Goal: Find specific page/section: Find specific page/section

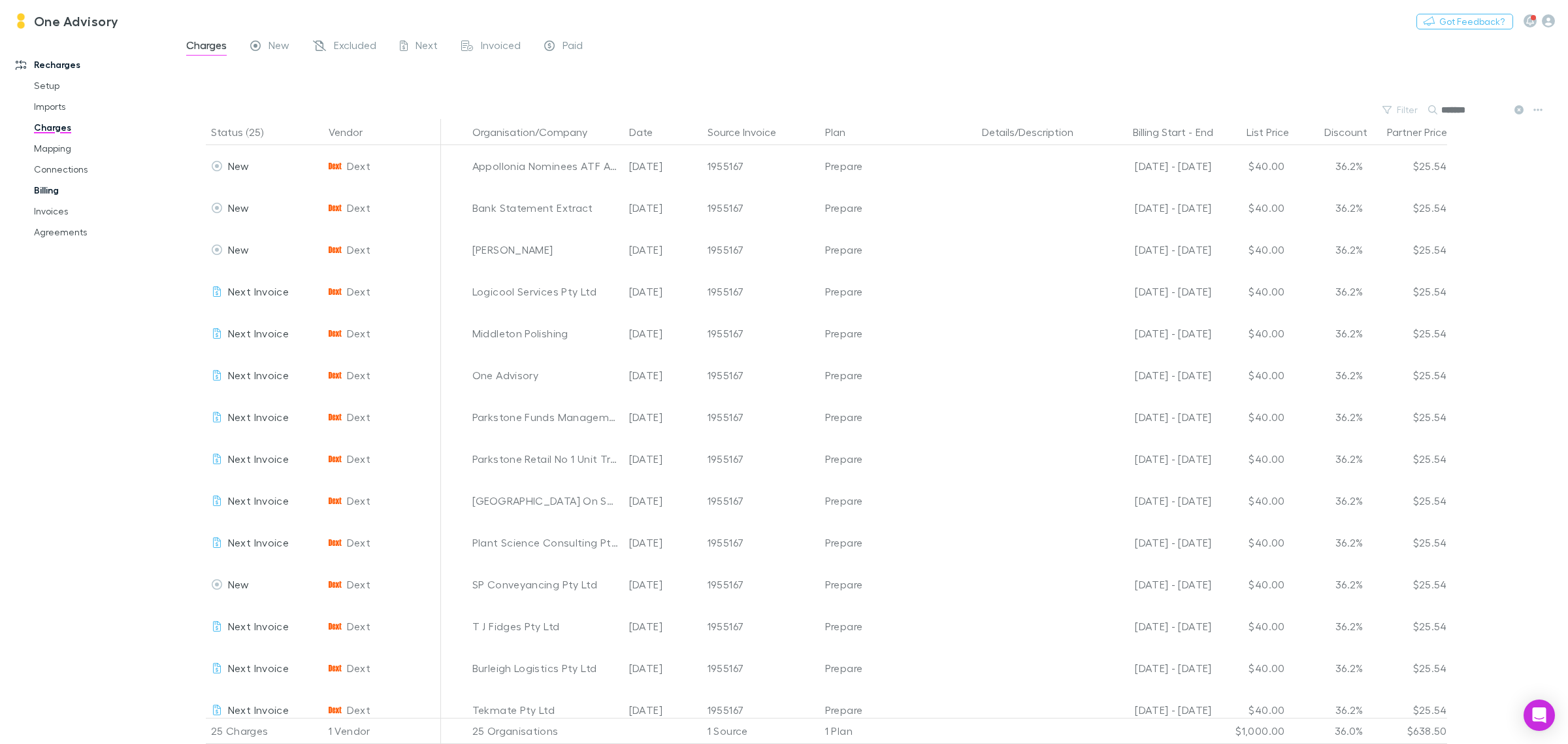
click at [51, 185] on link "Billing" at bounding box center [103, 190] width 163 height 21
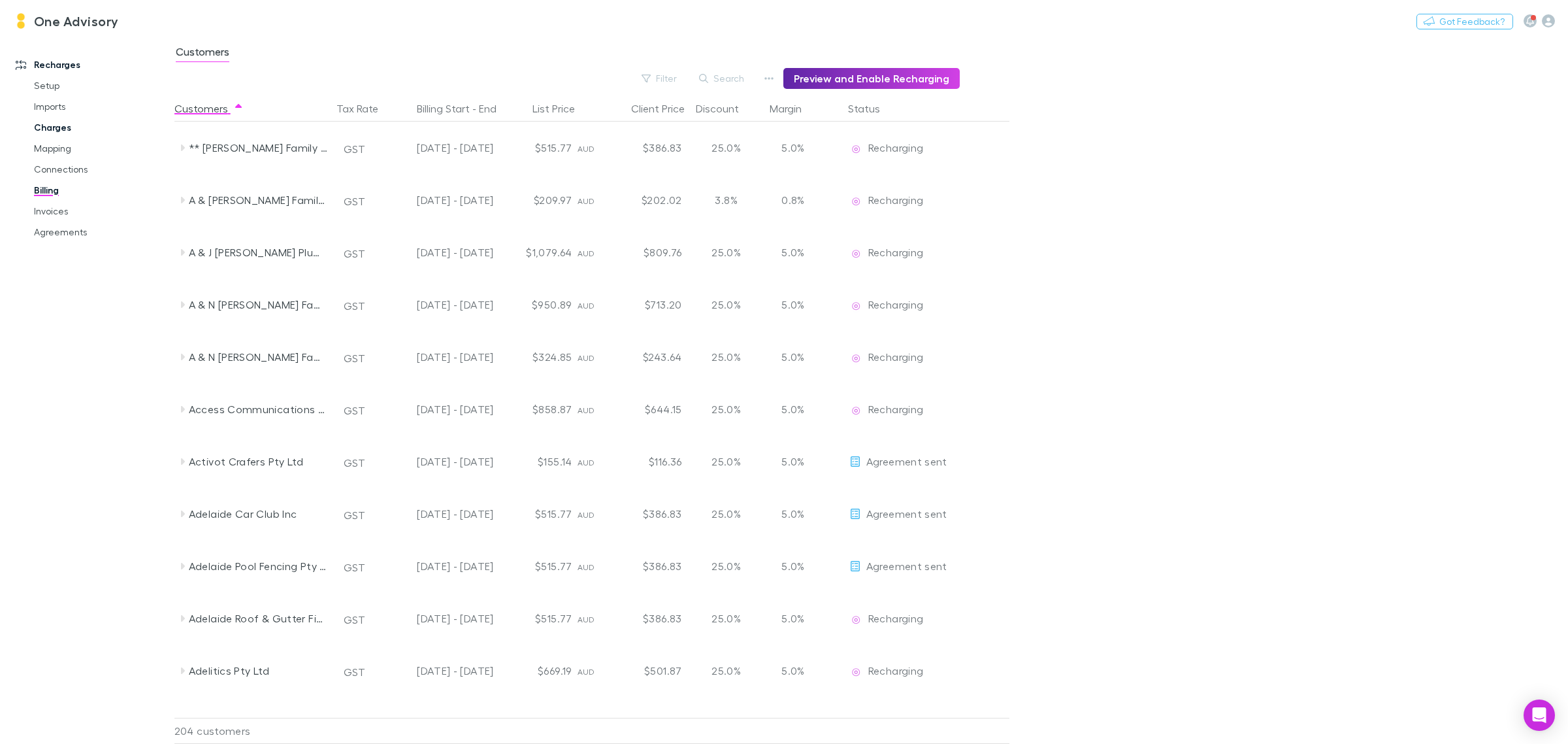
click at [54, 123] on link "Charges" at bounding box center [103, 127] width 163 height 21
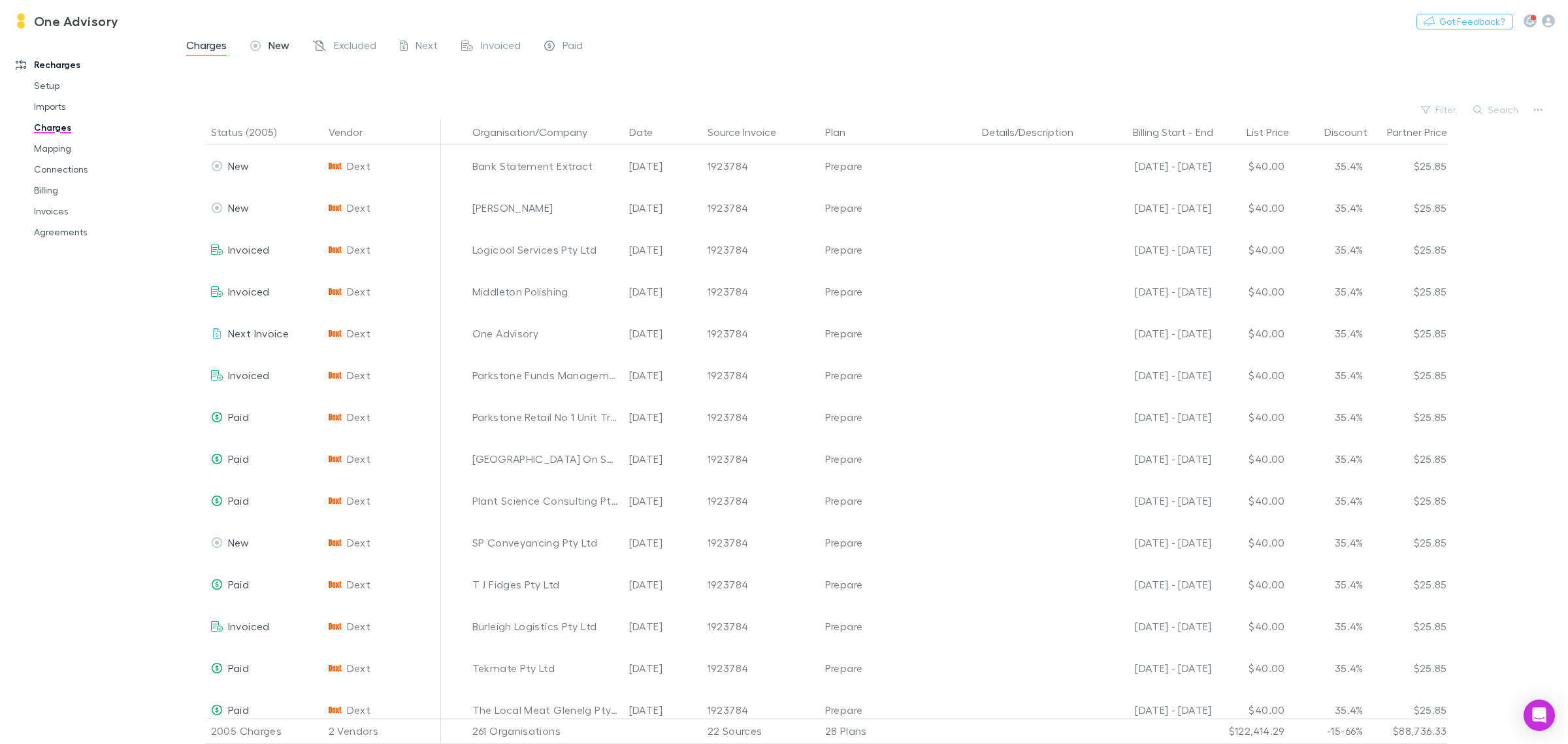
click at [278, 46] on span "New" at bounding box center [279, 47] width 21 height 17
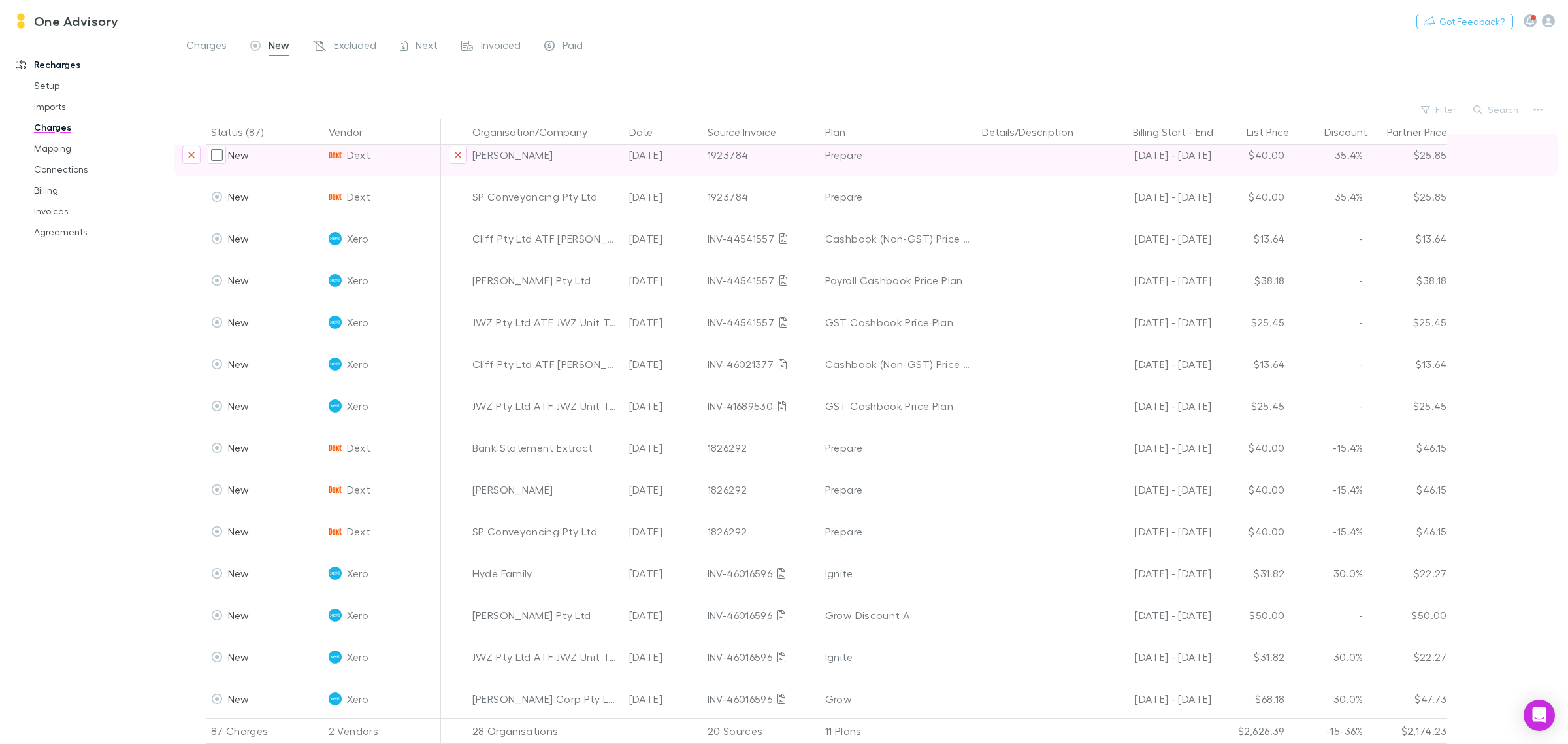
scroll to position [82, 0]
